Goal: Information Seeking & Learning: Learn about a topic

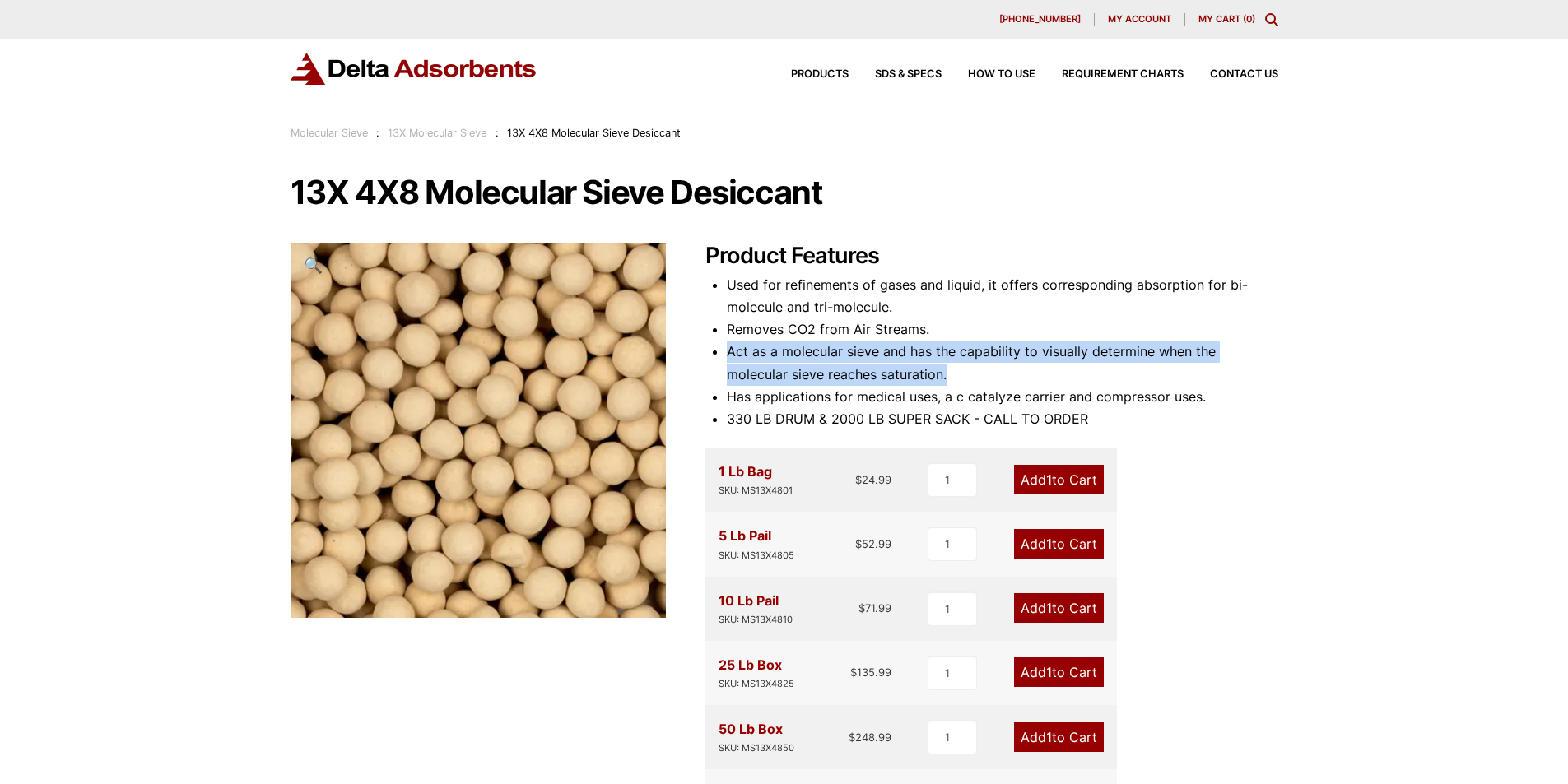
drag, startPoint x: 727, startPoint y: 355, endPoint x: 989, endPoint y: 366, distance: 262.2
click at [954, 365] on li "Act as a molecular sieve and has the capability to visually determine when the …" at bounding box center [1003, 363] width 552 height 45
click at [1042, 369] on li "Act as a molecular sieve and has the capability to visually determine when the …" at bounding box center [1003, 363] width 552 height 45
drag, startPoint x: 712, startPoint y: 352, endPoint x: 1288, endPoint y: 354, distance: 576.0
click at [1275, 354] on li "Act as a molecular sieve and has the capability to visually determine when the …" at bounding box center [1003, 363] width 552 height 45
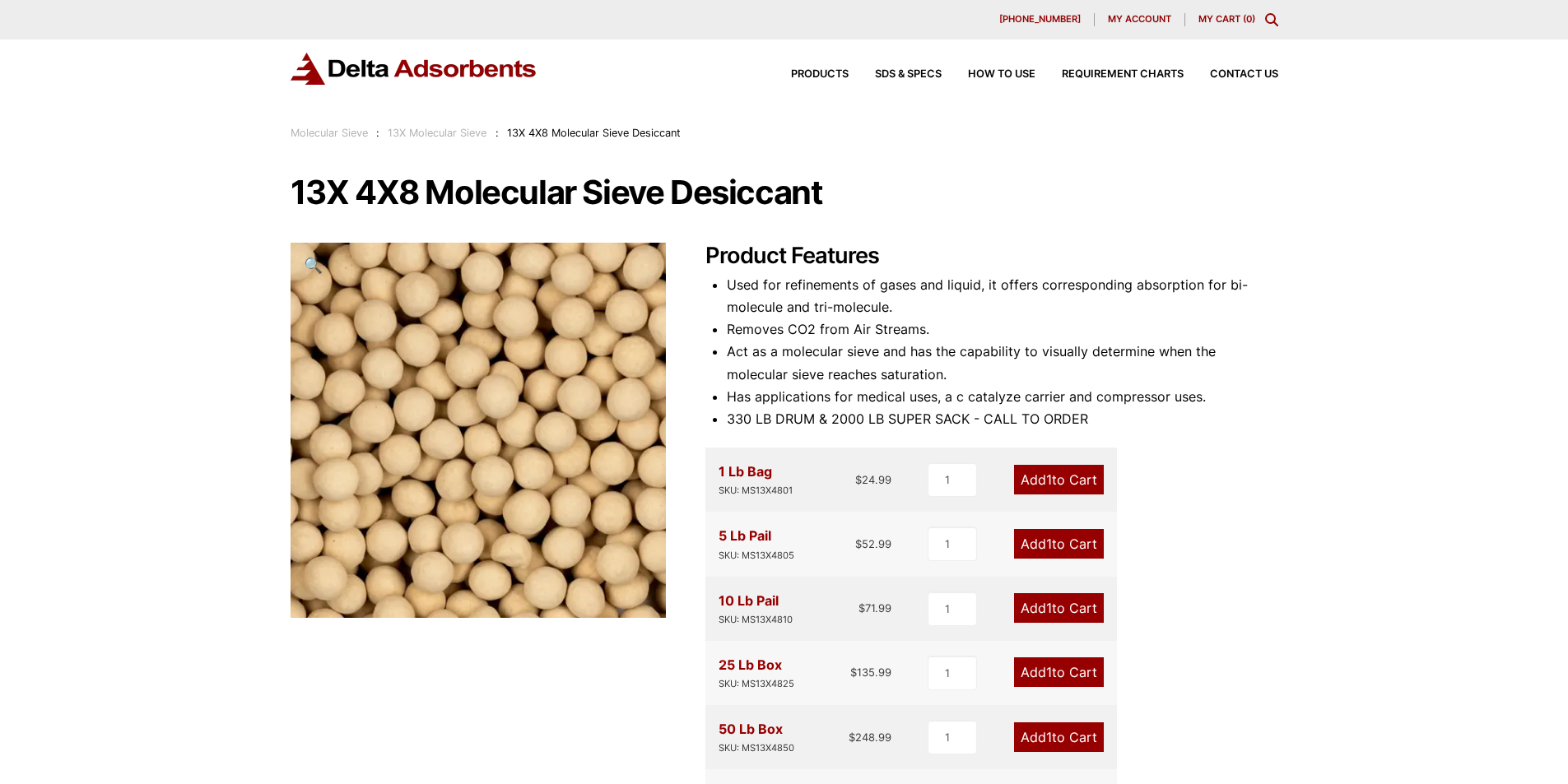
click at [1300, 354] on div "Our website has detected that you are using an outdated browser that will preve…" at bounding box center [784, 715] width 1568 height 1431
drag, startPoint x: 756, startPoint y: 382, endPoint x: 997, endPoint y: 378, distance: 241.0
click at [966, 378] on li "Act as a molecular sieve and has the capability to visually determine when the …" at bounding box center [1003, 363] width 552 height 45
click at [1021, 375] on li "Act as a molecular sieve and has the capability to visually determine when the …" at bounding box center [1003, 363] width 552 height 45
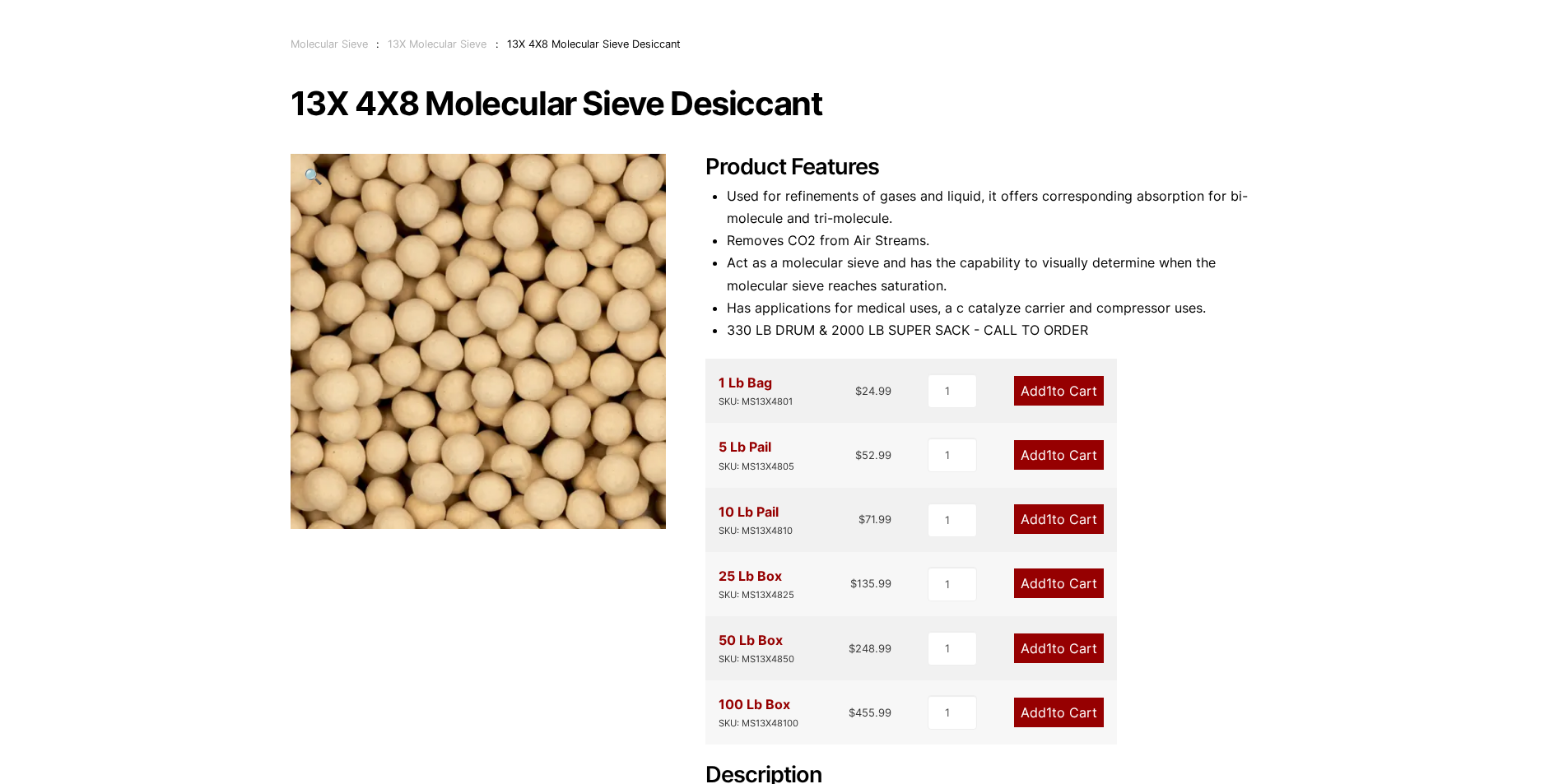
scroll to position [82, 0]
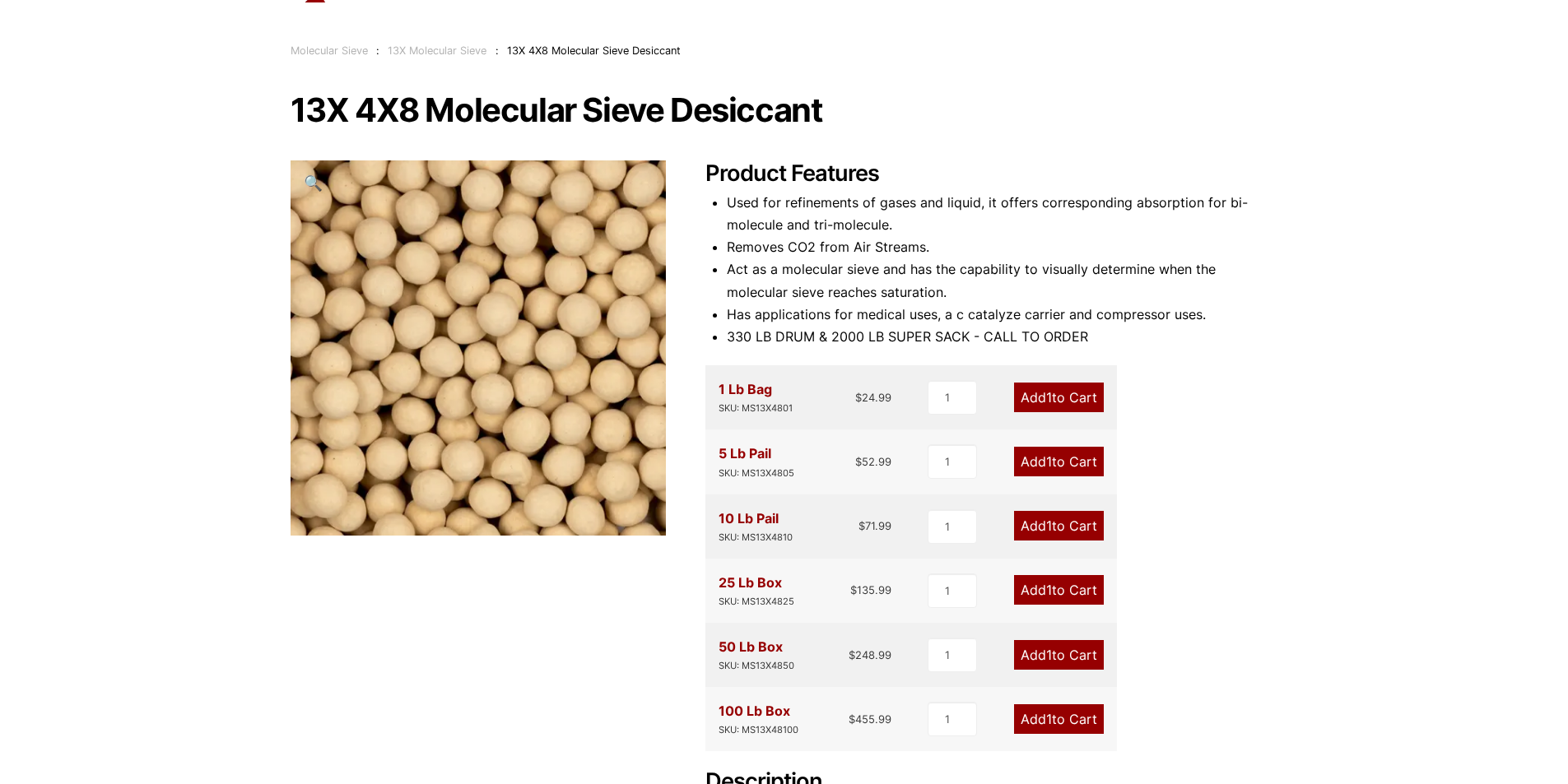
click at [241, 637] on div "Our website has detected that you are using an outdated browser that will preve…" at bounding box center [784, 633] width 1568 height 1431
